Goal: Information Seeking & Learning: Find specific fact

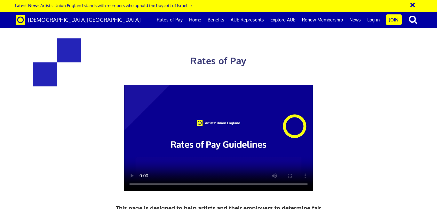
scroll to position [0, 3]
drag, startPoint x: 330, startPoint y: 177, endPoint x: 290, endPoint y: 177, distance: 40.3
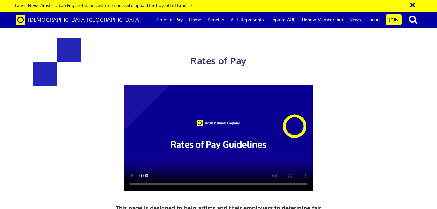
drag, startPoint x: 316, startPoint y: 167, endPoint x: 263, endPoint y: 164, distance: 52.9
copy span "£48.40 an hour"
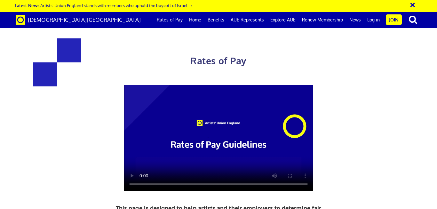
drag, startPoint x: 244, startPoint y: 137, endPoint x: 320, endPoint y: 138, distance: 75.5
copy h3 "£387.21 a day"
